Goal: Task Accomplishment & Management: Use online tool/utility

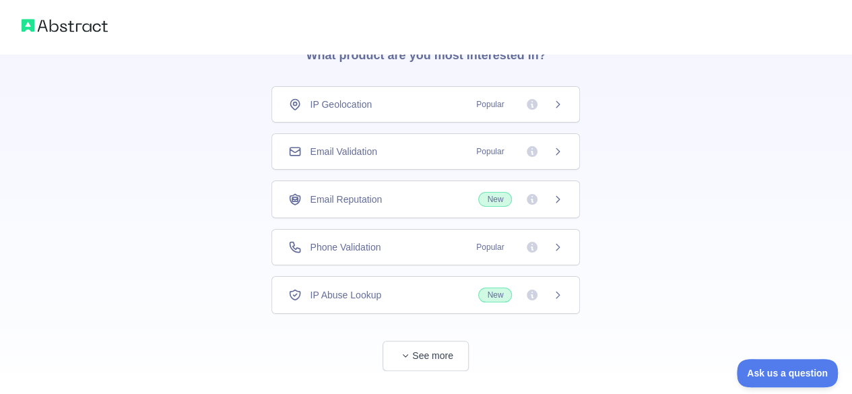
scroll to position [97, 0]
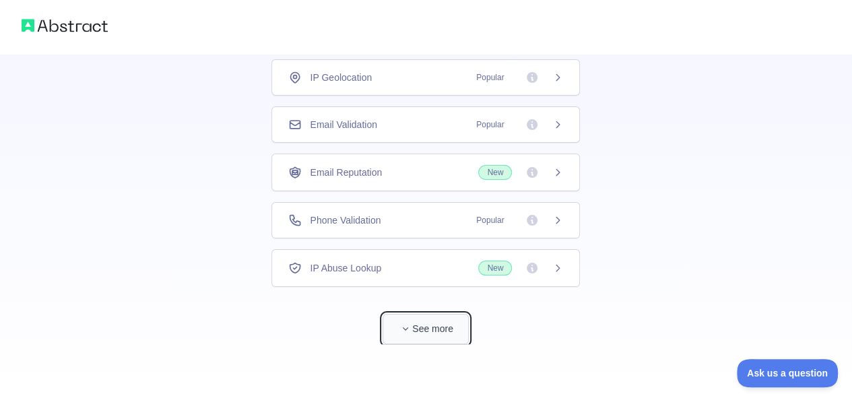
click at [424, 331] on button "See more" at bounding box center [426, 329] width 86 height 30
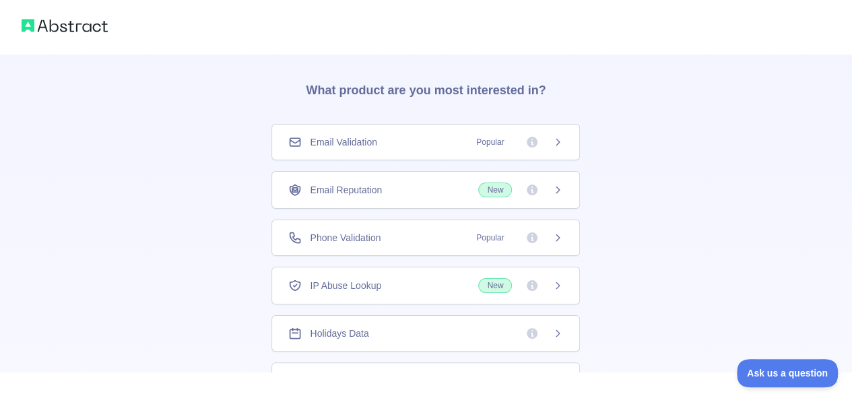
scroll to position [0, 0]
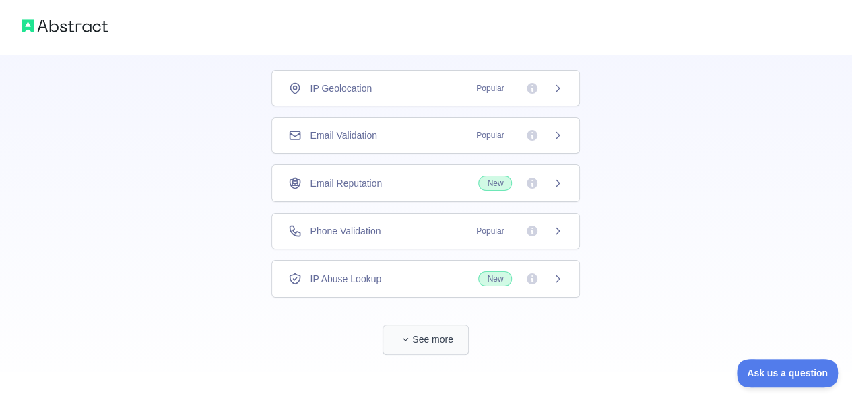
scroll to position [97, 0]
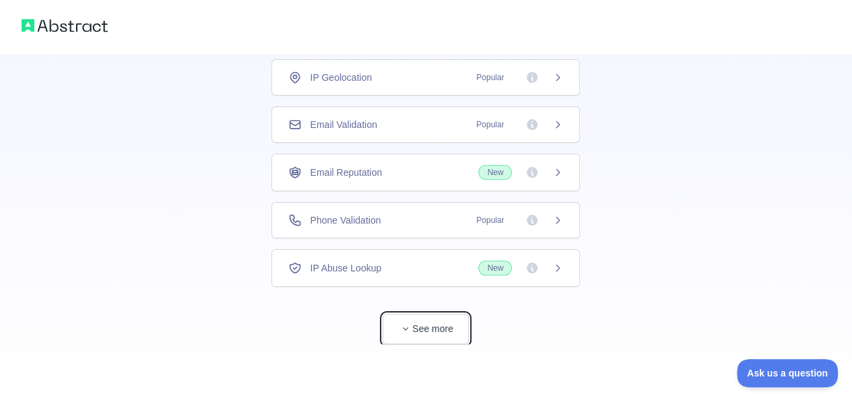
click at [444, 335] on button "See more" at bounding box center [426, 329] width 86 height 30
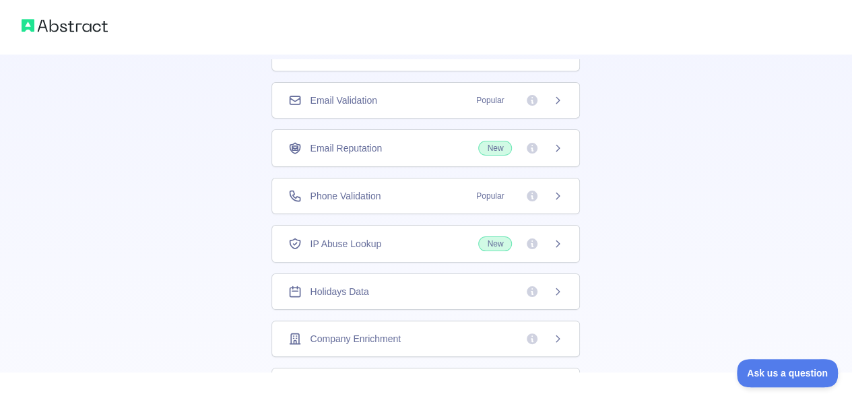
scroll to position [44, 0]
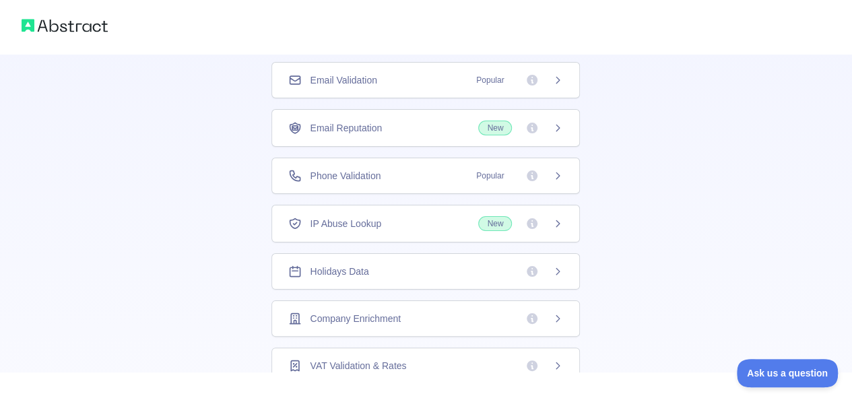
click at [554, 269] on icon at bounding box center [557, 271] width 11 height 11
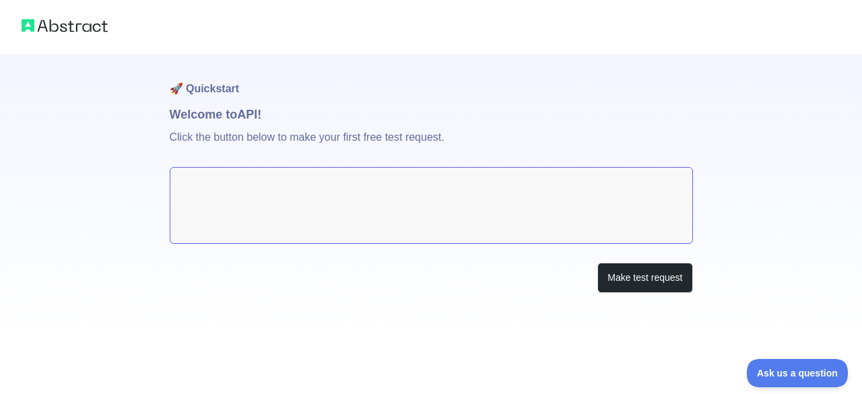
click at [75, 22] on img at bounding box center [65, 25] width 86 height 19
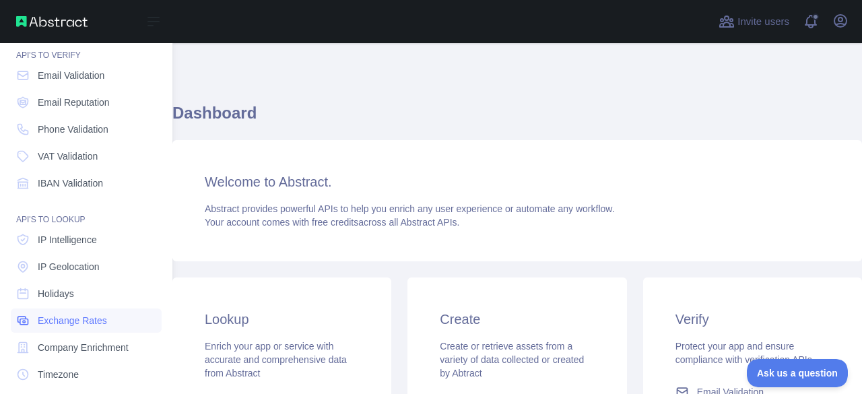
scroll to position [135, 0]
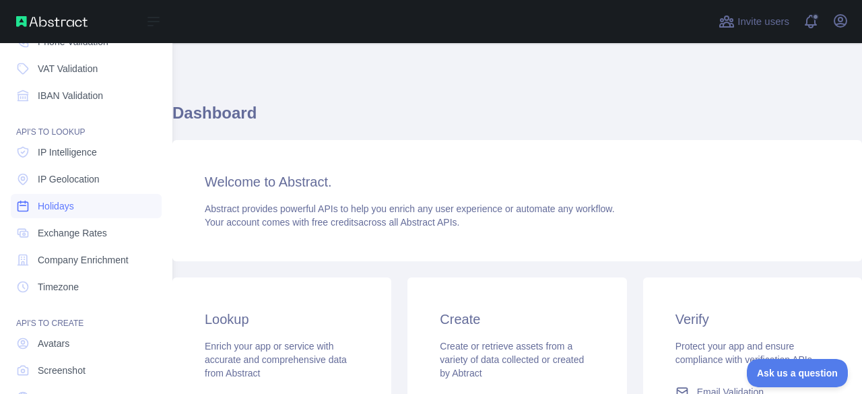
click at [73, 208] on span "Holidays" at bounding box center [56, 205] width 36 height 13
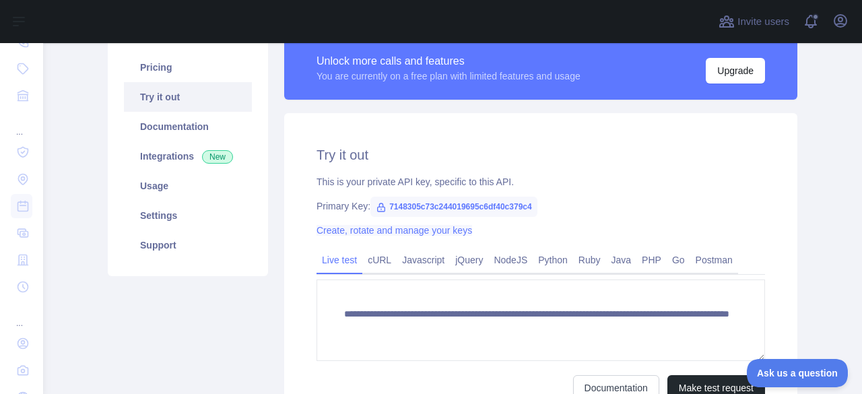
scroll to position [135, 0]
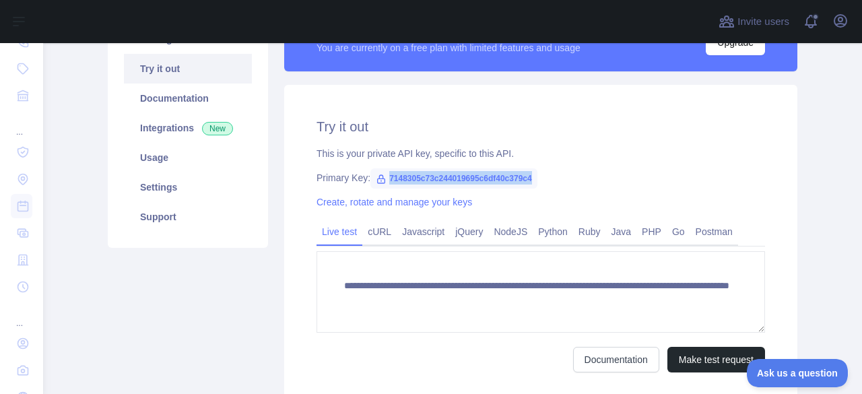
drag, startPoint x: 382, startPoint y: 177, endPoint x: 527, endPoint y: 173, distance: 145.5
click at [527, 173] on span "7148305c73c244019695c6df40c379c4" at bounding box center [453, 178] width 167 height 20
copy span "7148305c73c244019695c6df40c379c4"
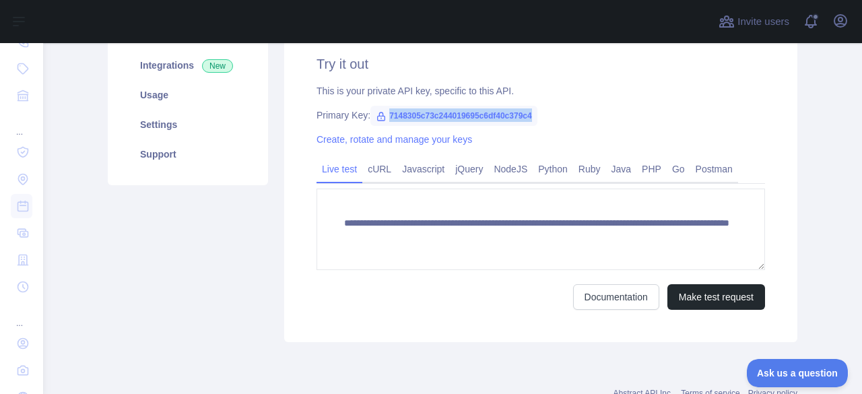
scroll to position [244, 0]
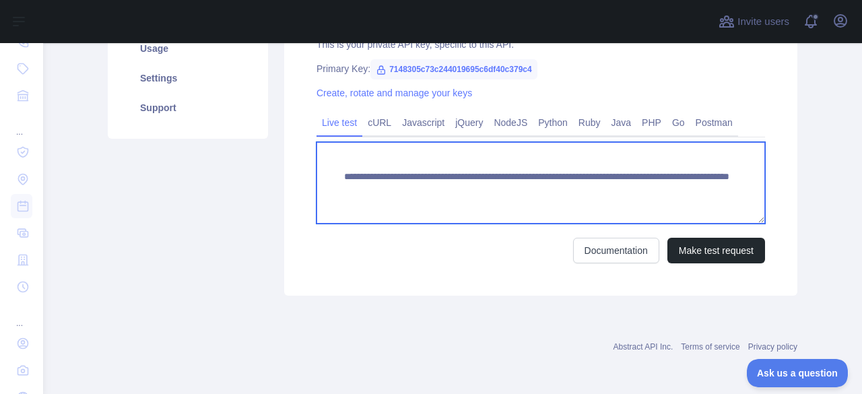
drag, startPoint x: 339, startPoint y: 191, endPoint x: 370, endPoint y: 189, distance: 30.4
click at [370, 189] on textarea "**********" at bounding box center [541, 182] width 449 height 81
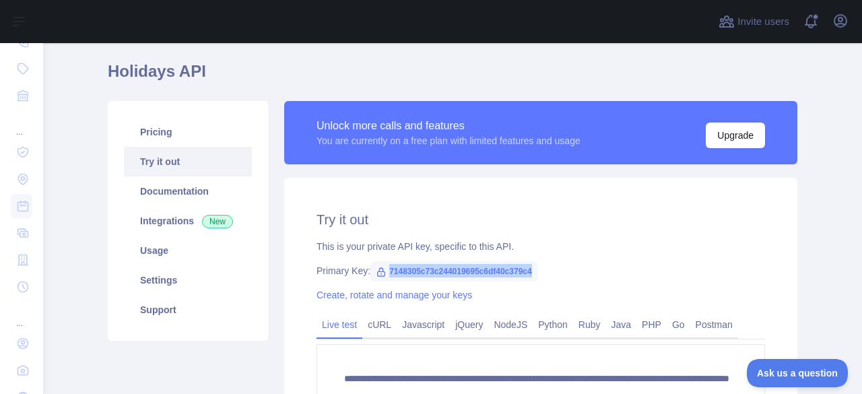
drag, startPoint x: 381, startPoint y: 271, endPoint x: 531, endPoint y: 269, distance: 149.5
click at [531, 269] on div "Primary Key: 7148305c73c244019695c6df40c379c4" at bounding box center [541, 270] width 449 height 13
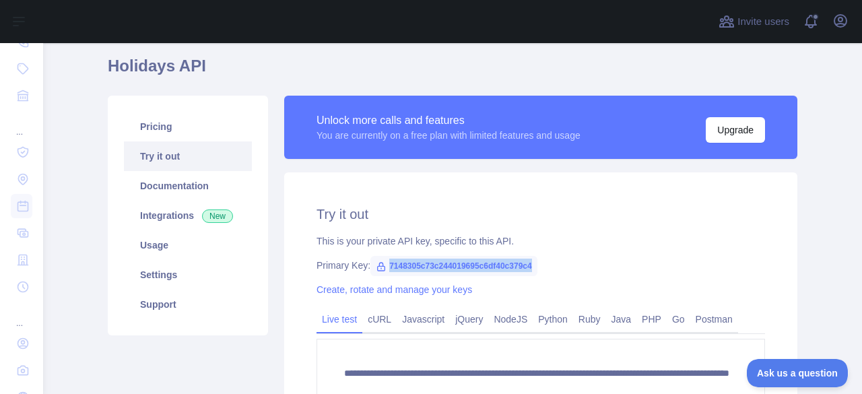
scroll to position [135, 0]
